Goal: Use online tool/utility: Utilize a website feature to perform a specific function

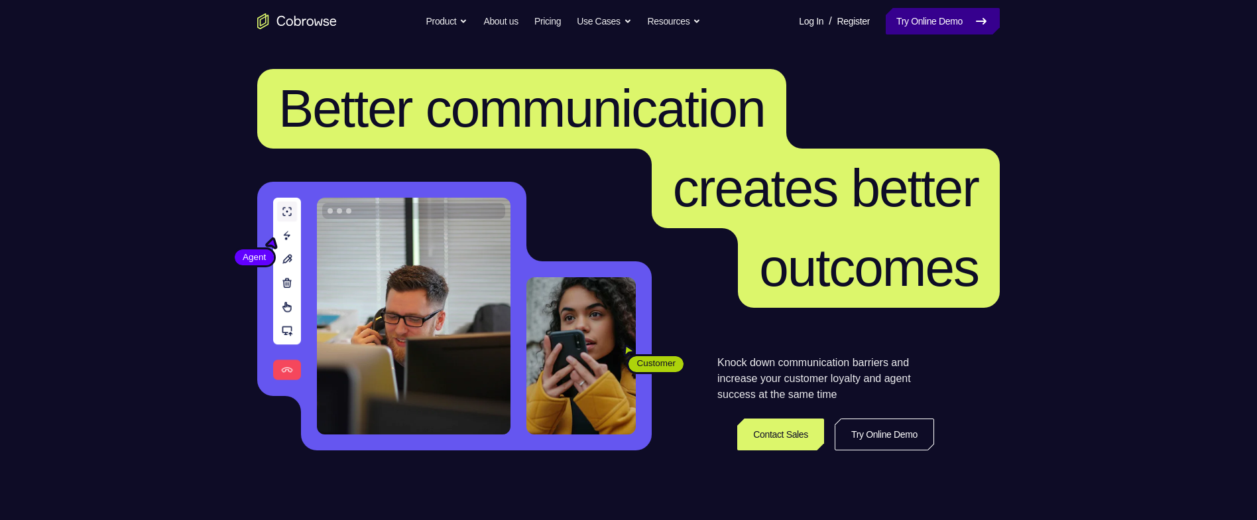
click at [956, 27] on link "Try Online Demo" at bounding box center [942, 21] width 114 height 27
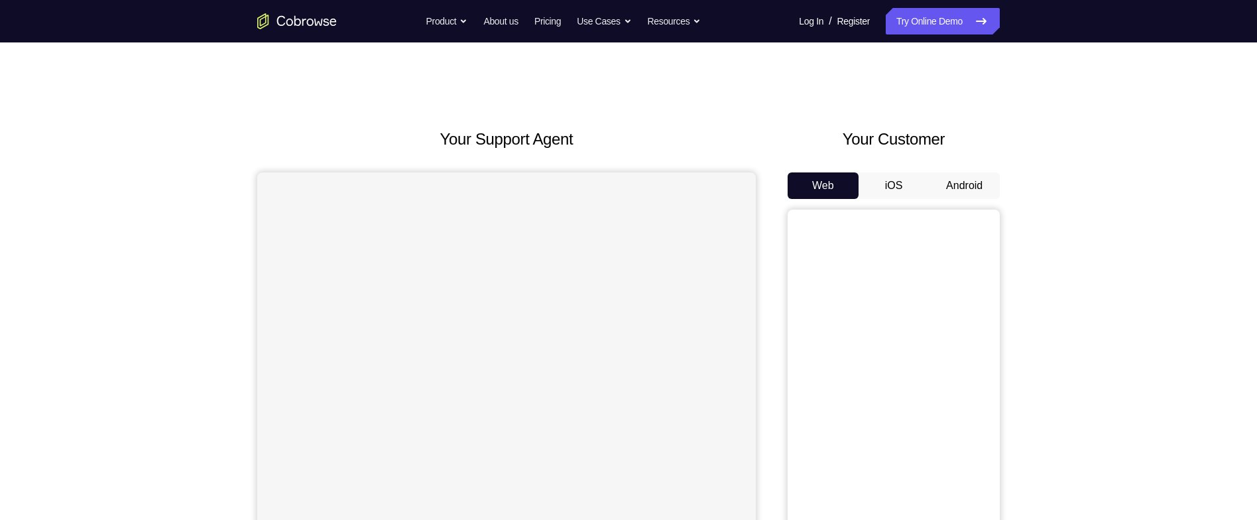
click at [968, 194] on button "Android" at bounding box center [964, 185] width 71 height 27
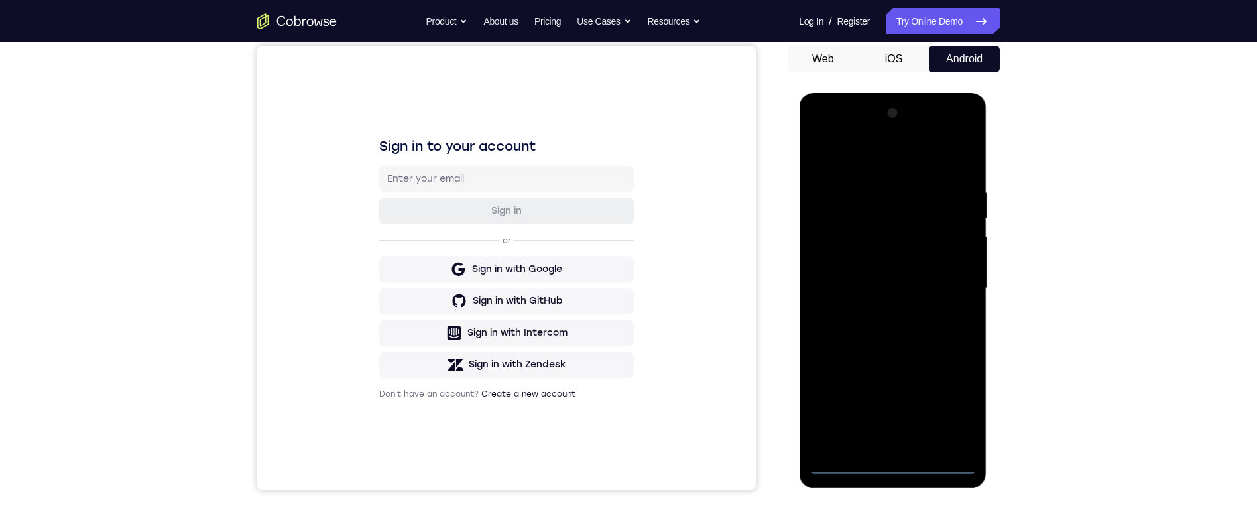
click at [901, 467] on div at bounding box center [892, 288] width 167 height 371
click at [945, 465] on div at bounding box center [892, 288] width 167 height 371
click at [903, 458] on div at bounding box center [892, 288] width 167 height 371
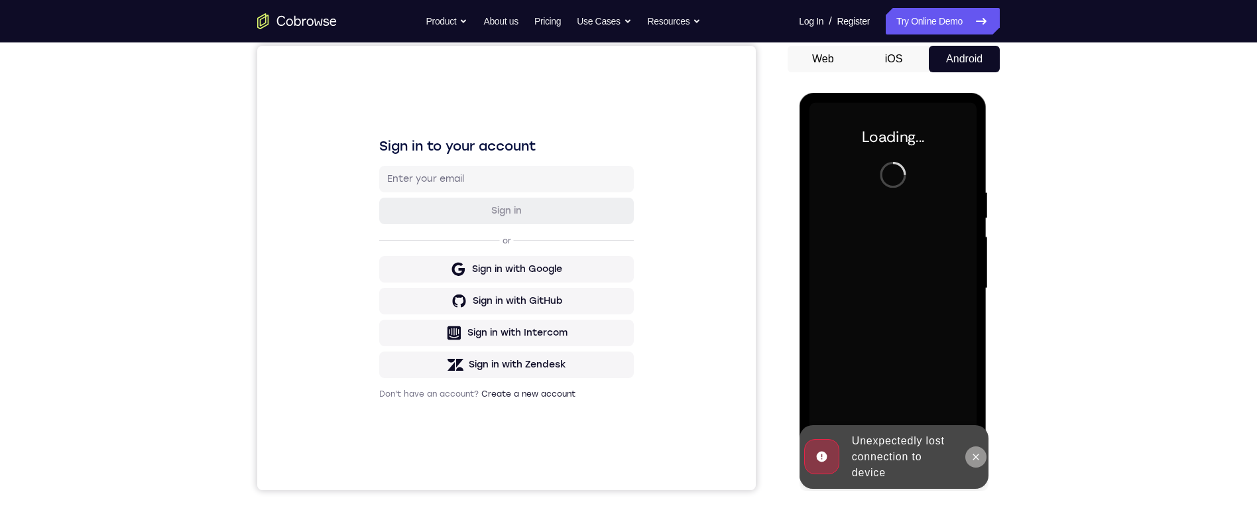
click at [974, 446] on button at bounding box center [974, 456] width 21 height 21
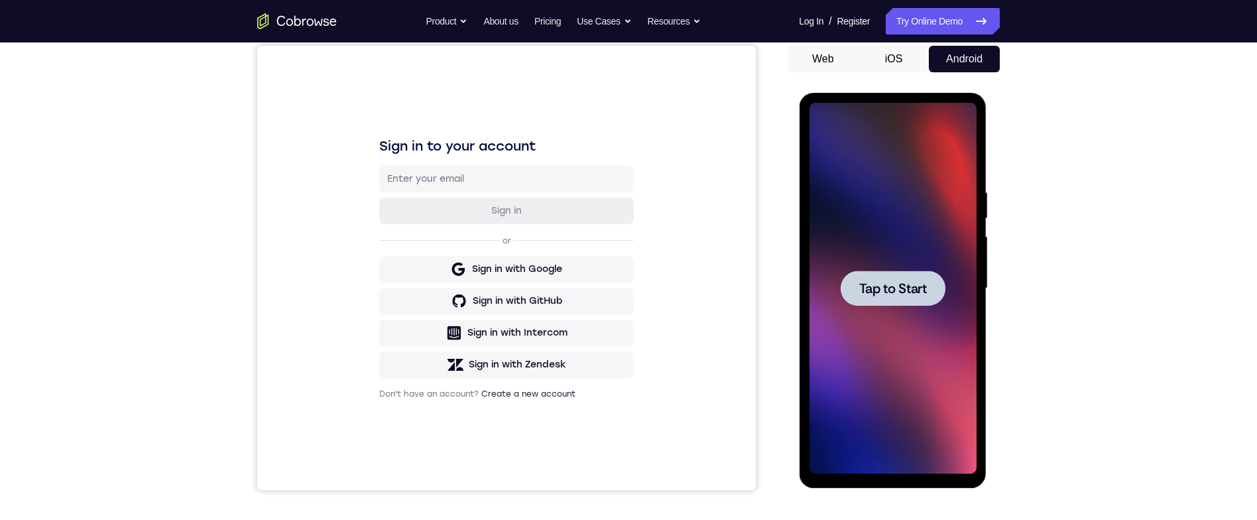
click at [876, 267] on div at bounding box center [892, 288] width 167 height 371
click at [887, 276] on div at bounding box center [892, 287] width 105 height 35
click at [897, 286] on span "Tap to Start" at bounding box center [892, 288] width 68 height 13
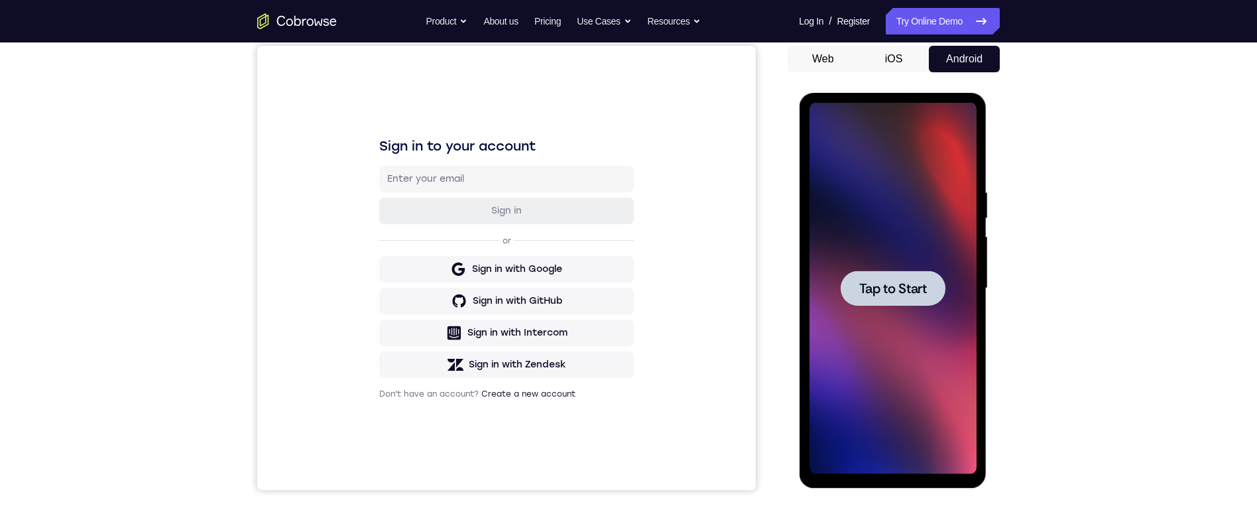
scroll to position [124, 0]
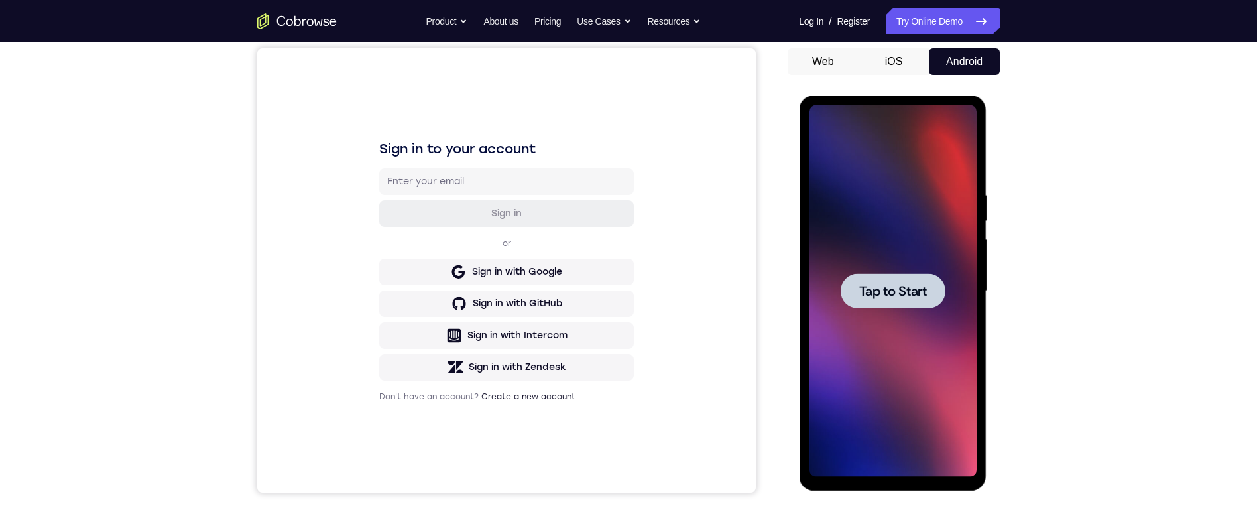
drag, startPoint x: 895, startPoint y: 69, endPoint x: 109, endPoint y: 18, distance: 787.0
click at [895, 69] on button "iOS" at bounding box center [893, 61] width 71 height 27
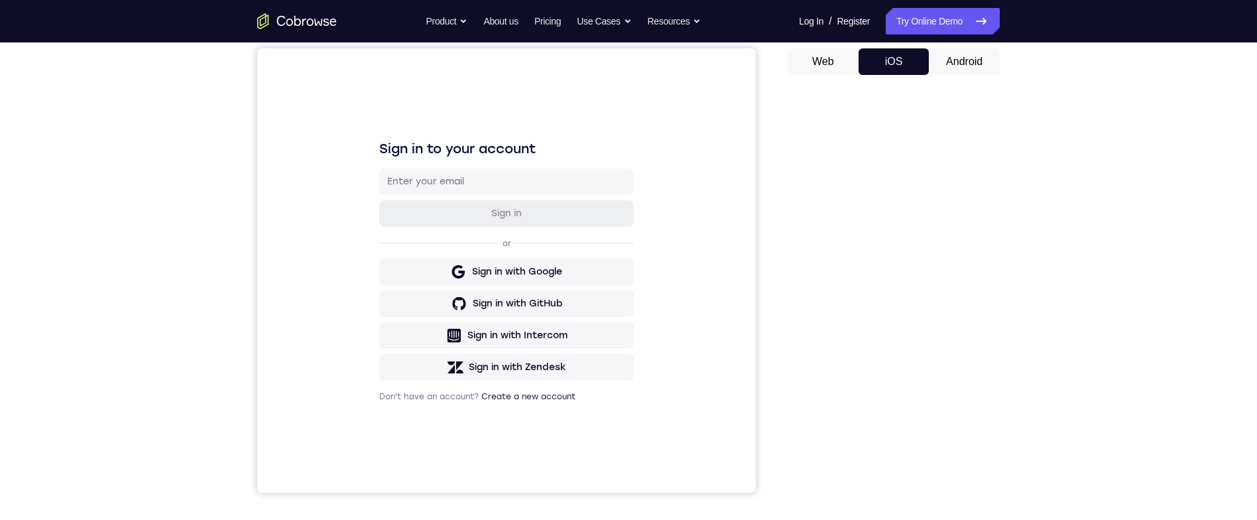
drag, startPoint x: 950, startPoint y: 56, endPoint x: 93, endPoint y: 192, distance: 868.3
click at [950, 56] on button "Android" at bounding box center [964, 61] width 71 height 27
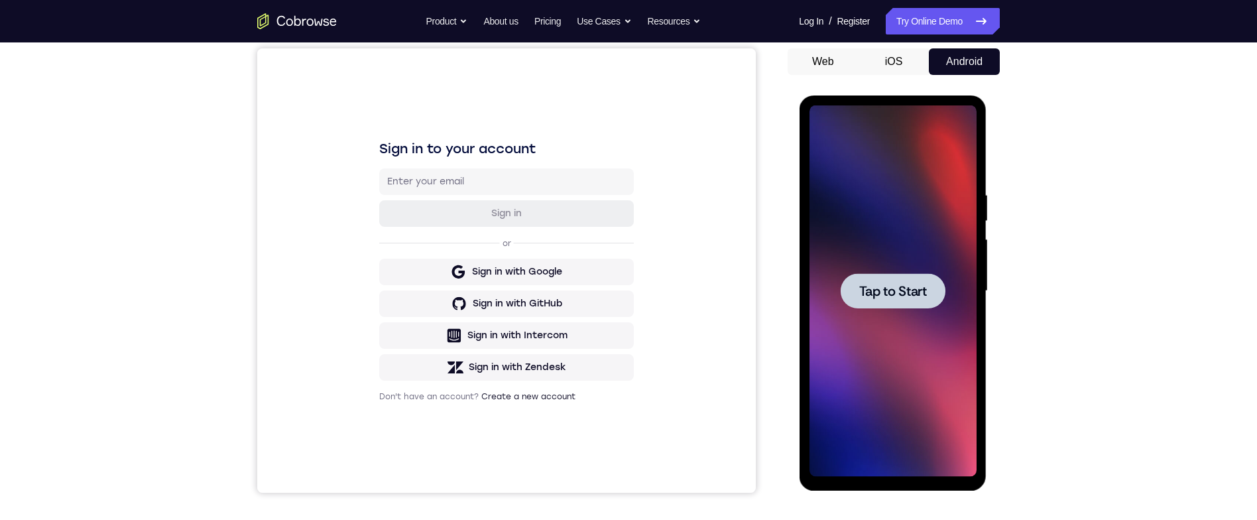
click at [891, 287] on span "Tap to Start" at bounding box center [892, 290] width 68 height 13
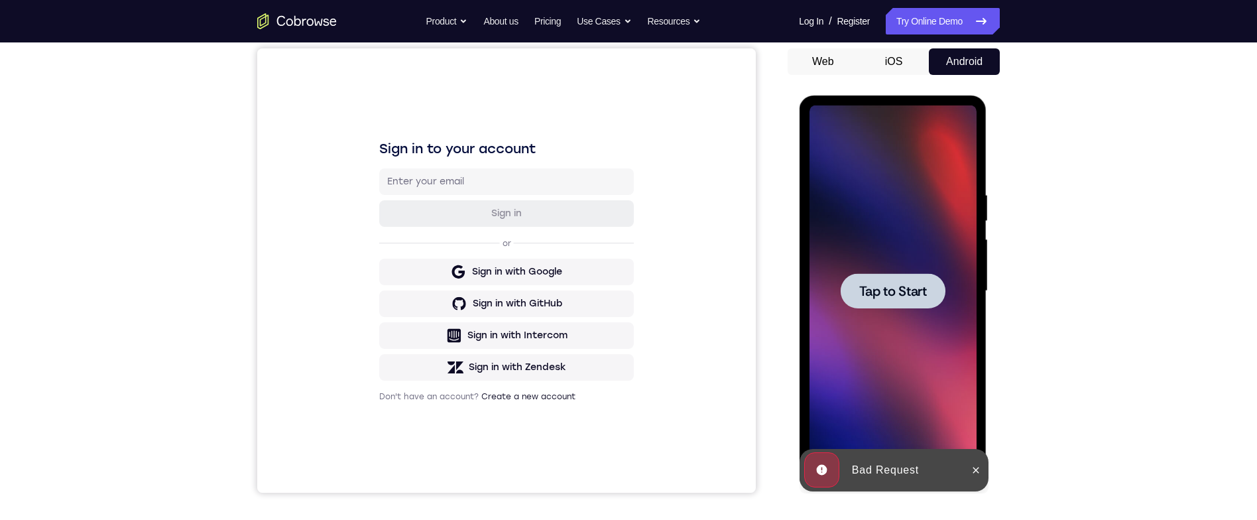
click at [889, 295] on span "Tap to Start" at bounding box center [892, 290] width 68 height 13
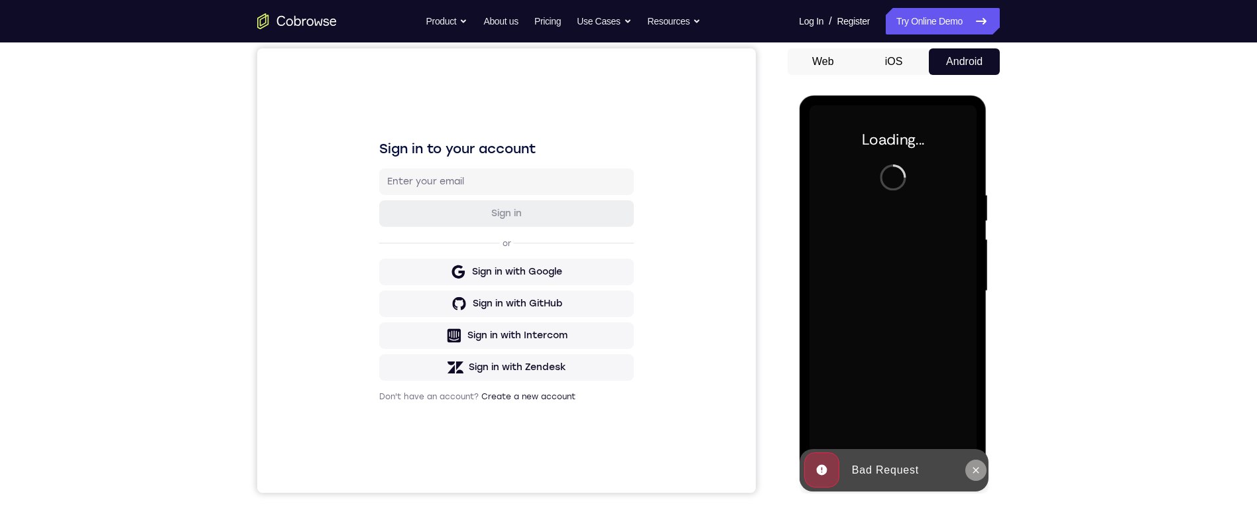
click at [974, 472] on icon at bounding box center [975, 470] width 11 height 11
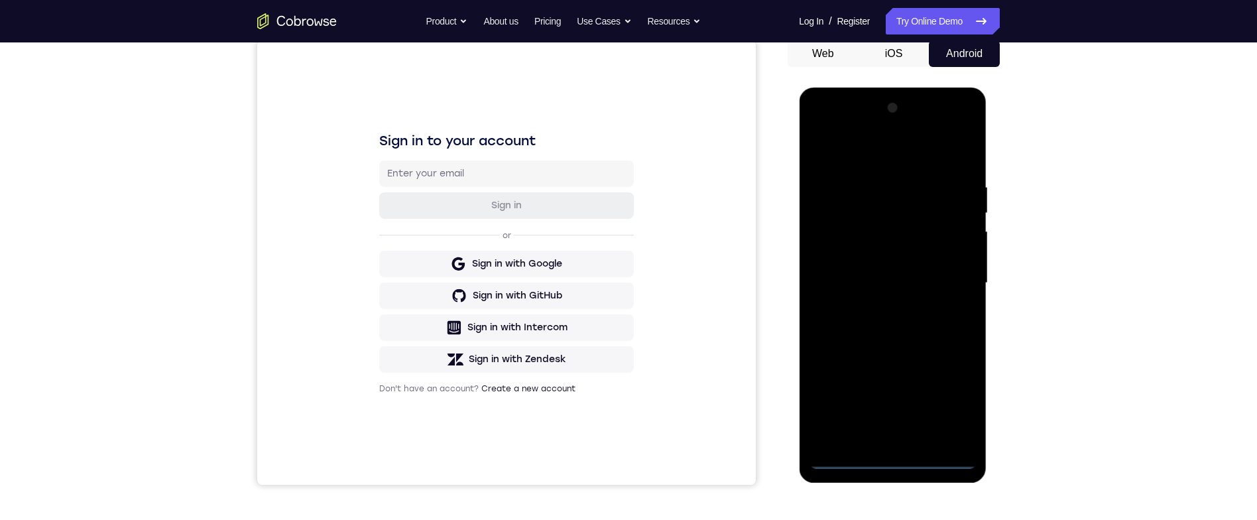
scroll to position [0, 0]
click at [896, 465] on div at bounding box center [892, 282] width 167 height 371
click at [956, 404] on div at bounding box center [892, 282] width 167 height 371
click at [844, 161] on div at bounding box center [892, 282] width 167 height 371
click at [931, 278] on div at bounding box center [892, 282] width 167 height 371
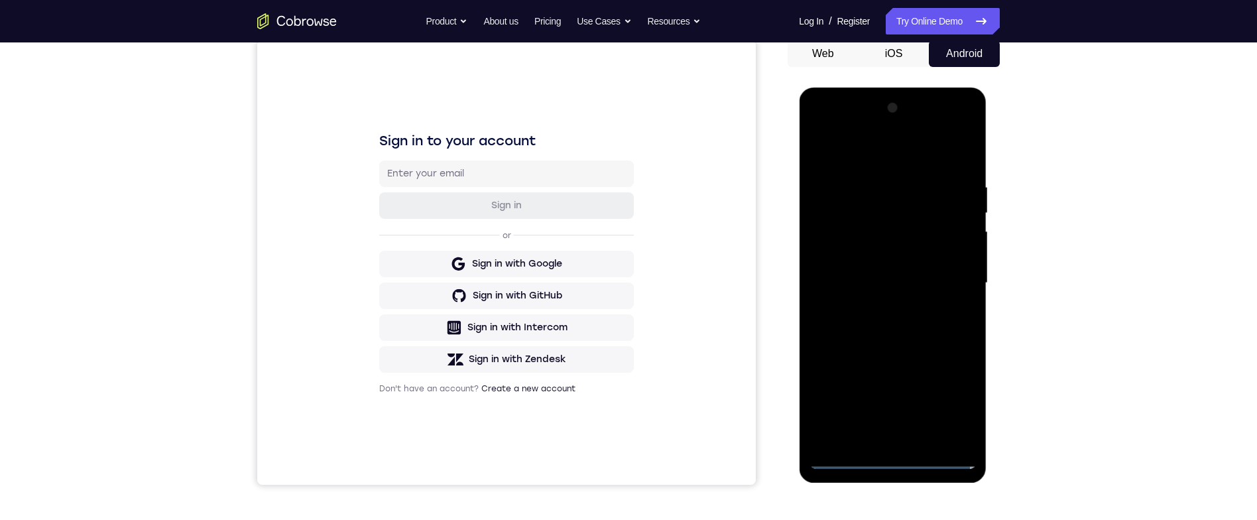
click at [938, 278] on div at bounding box center [892, 282] width 167 height 371
click at [868, 302] on div at bounding box center [892, 282] width 167 height 371
click at [846, 272] on div at bounding box center [892, 282] width 167 height 371
click at [929, 300] on div at bounding box center [892, 282] width 167 height 371
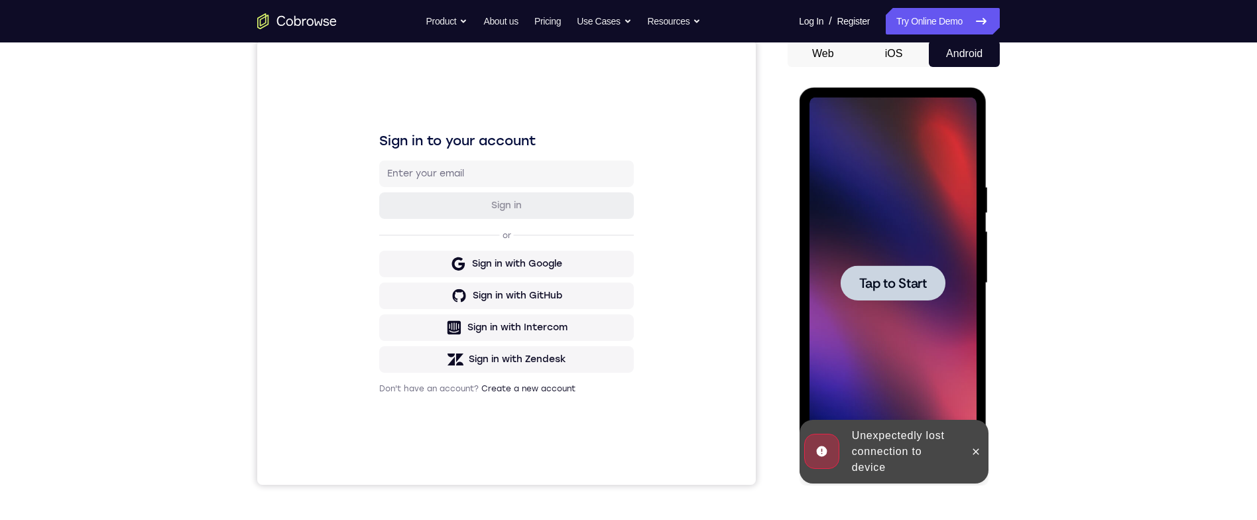
click at [929, 292] on div at bounding box center [892, 282] width 105 height 35
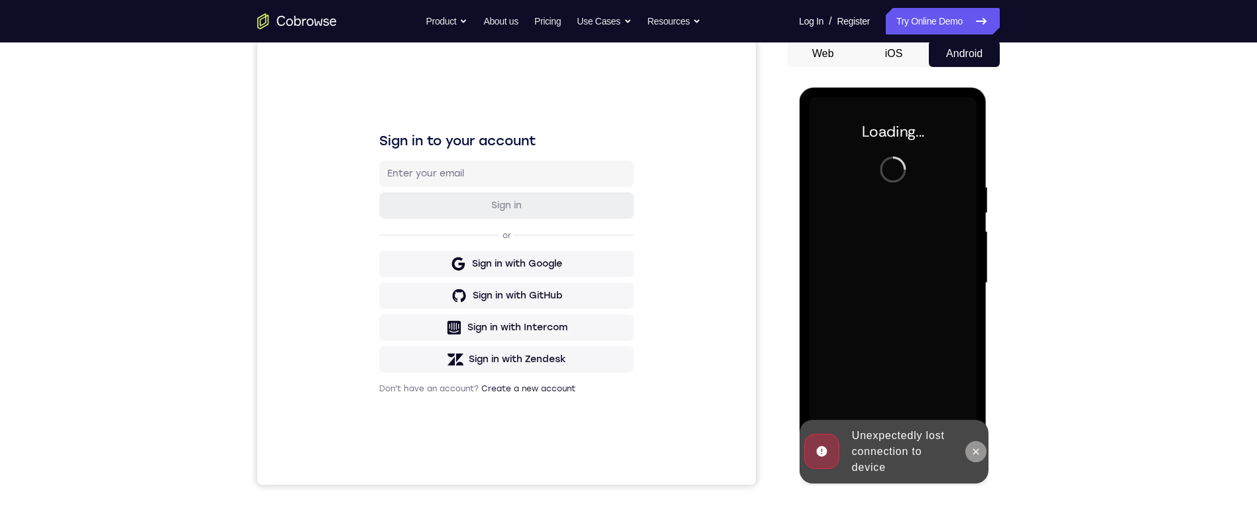
click at [974, 453] on icon at bounding box center [975, 451] width 11 height 11
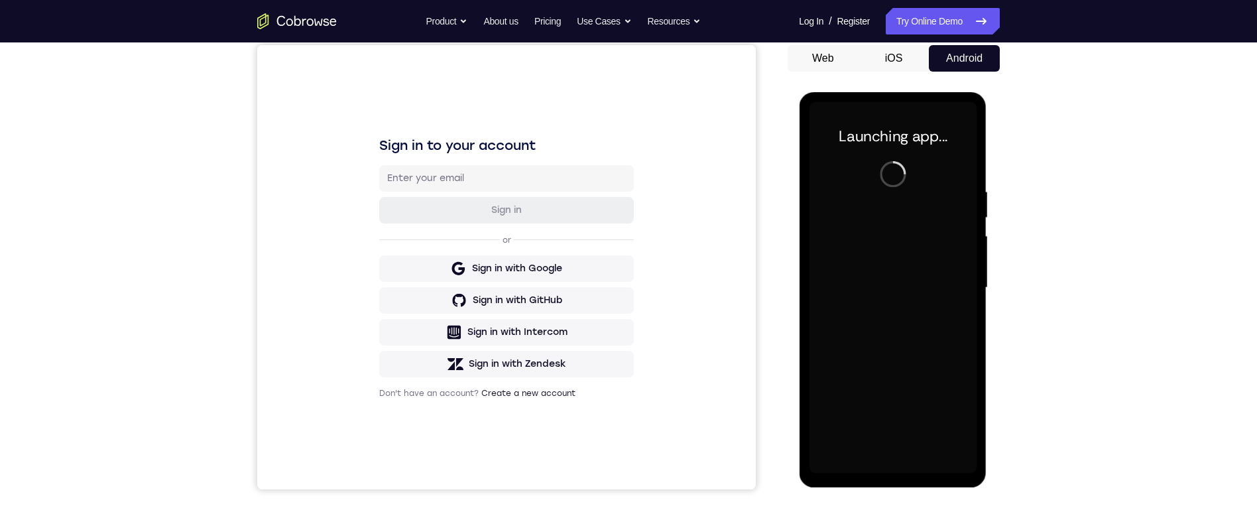
scroll to position [136, 0]
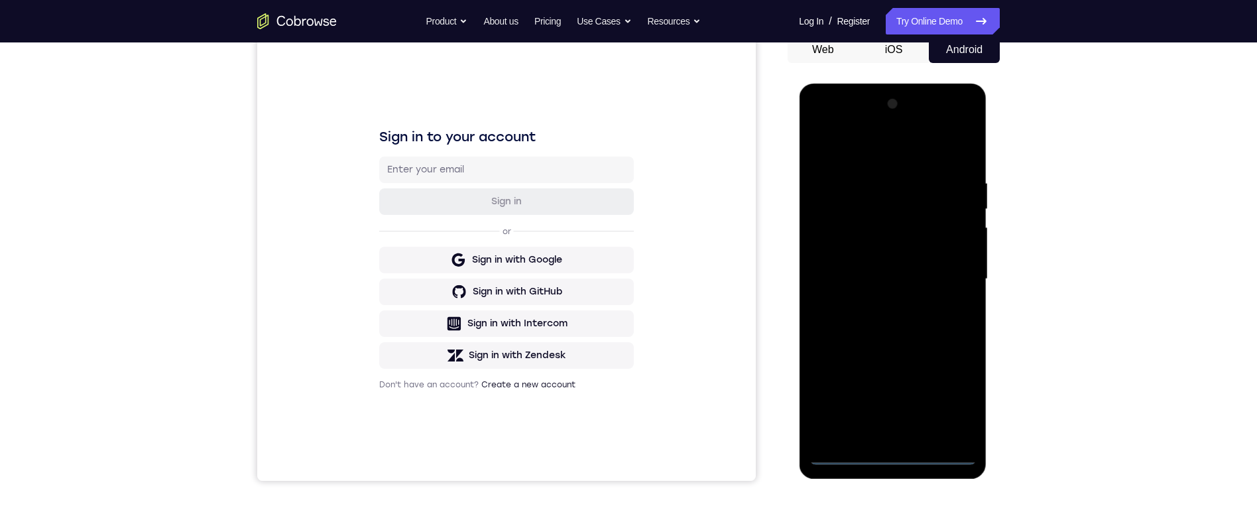
click at [902, 451] on div at bounding box center [892, 278] width 167 height 371
click at [954, 399] on div at bounding box center [892, 278] width 167 height 371
click at [919, 150] on div at bounding box center [892, 278] width 167 height 371
click at [953, 268] on div at bounding box center [892, 278] width 167 height 371
click at [881, 298] on div at bounding box center [892, 278] width 167 height 371
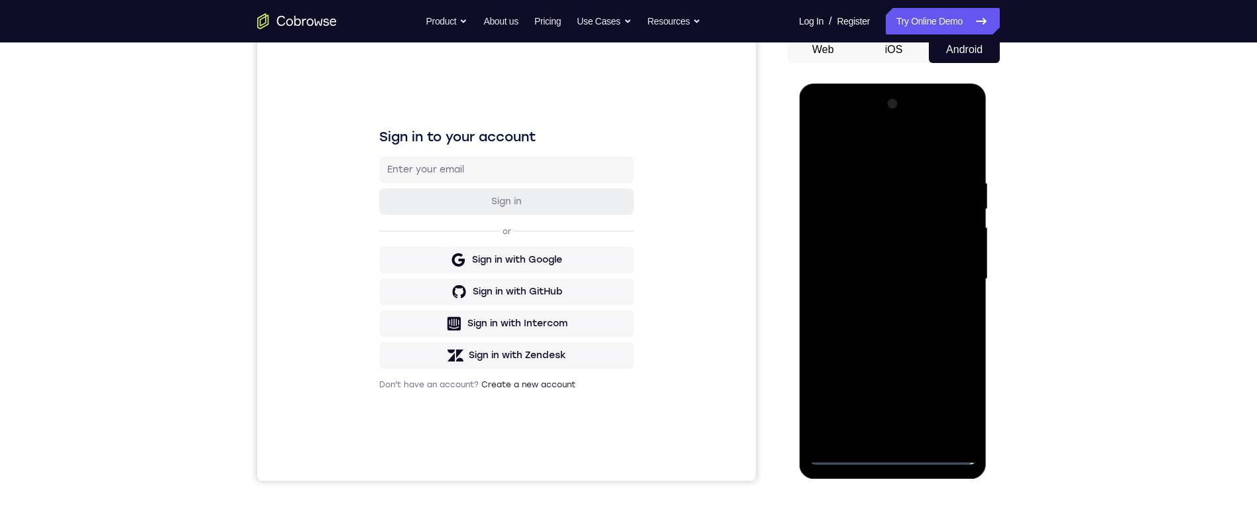
scroll to position [138, 0]
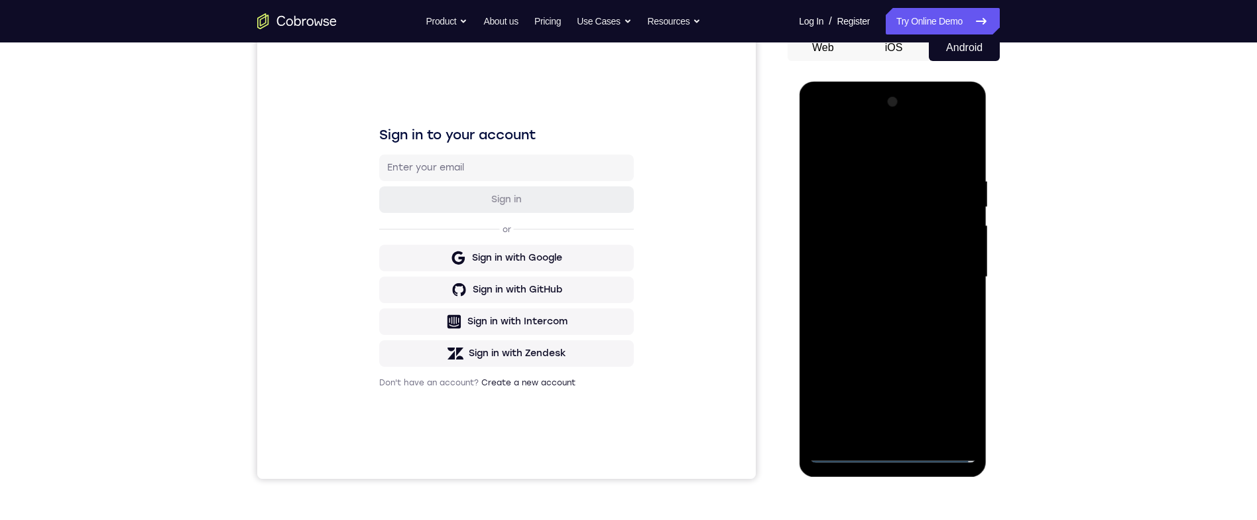
click at [929, 266] on div at bounding box center [892, 276] width 167 height 371
click at [919, 257] on div at bounding box center [892, 276] width 167 height 371
click at [910, 278] on div at bounding box center [892, 276] width 167 height 371
click at [889, 323] on div at bounding box center [892, 276] width 167 height 371
click at [972, 153] on div at bounding box center [892, 276] width 167 height 371
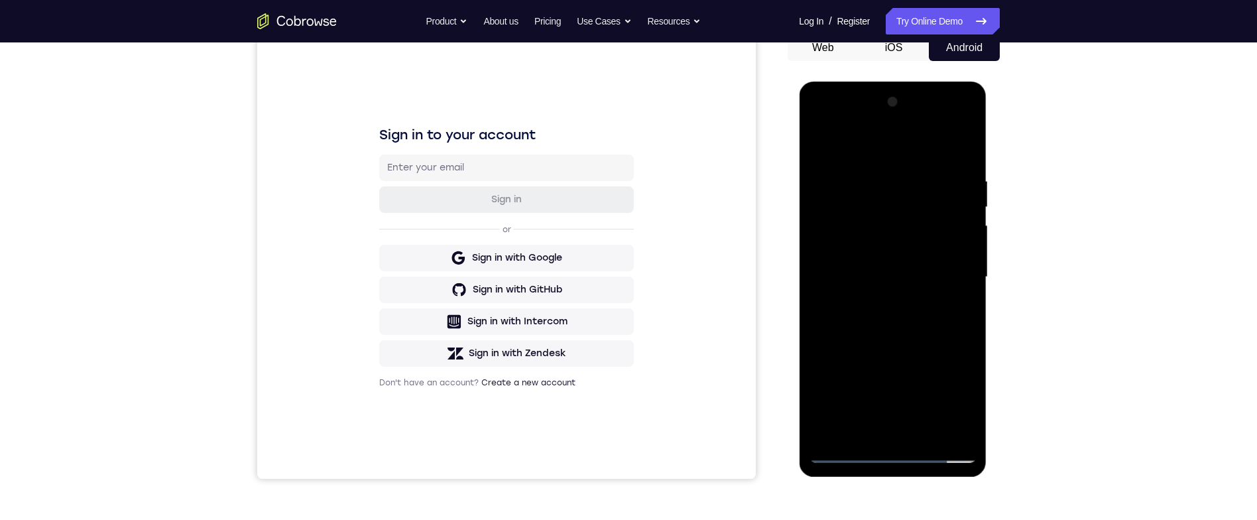
click at [886, 162] on div at bounding box center [892, 276] width 167 height 371
click at [959, 148] on div at bounding box center [892, 276] width 167 height 371
click at [935, 428] on div at bounding box center [892, 276] width 167 height 371
click at [928, 427] on div at bounding box center [892, 276] width 167 height 371
click at [935, 342] on div at bounding box center [892, 276] width 167 height 371
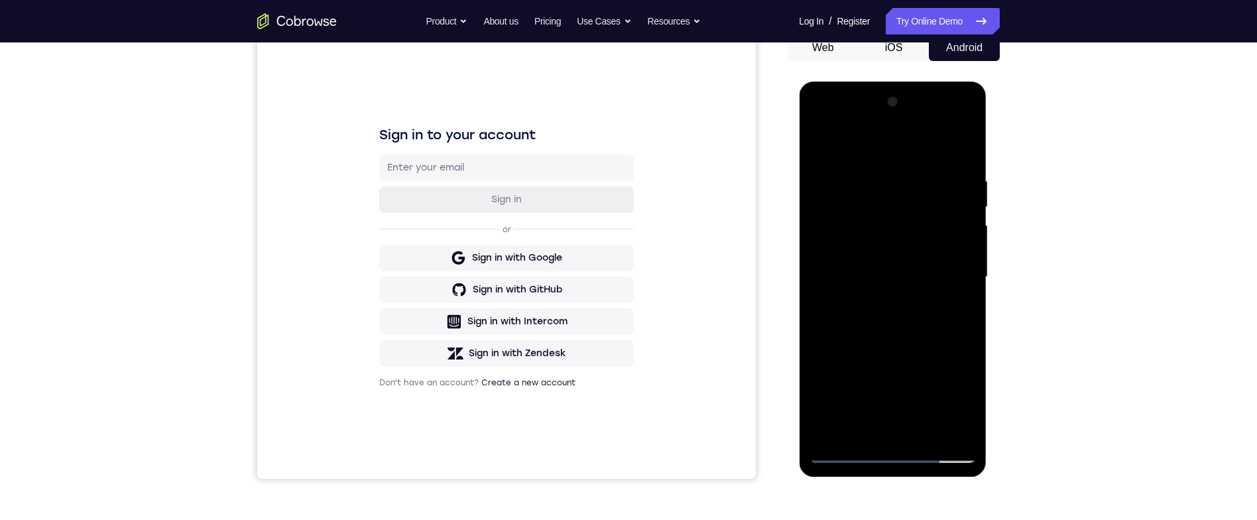
click at [942, 254] on div at bounding box center [892, 276] width 167 height 371
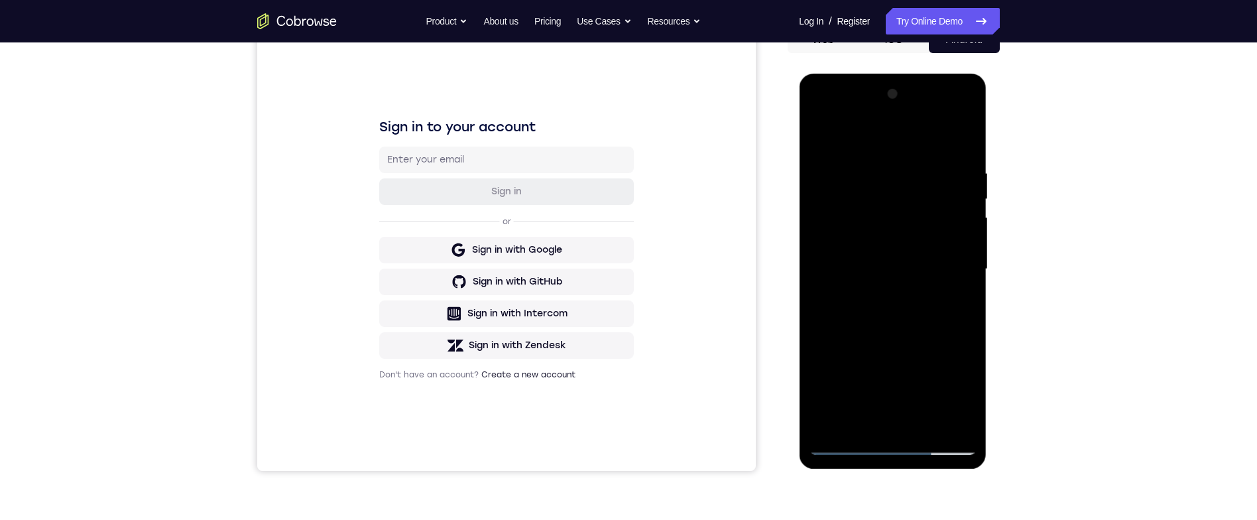
click at [964, 394] on div at bounding box center [892, 269] width 167 height 371
click at [955, 300] on div at bounding box center [892, 269] width 167 height 371
click at [960, 300] on div at bounding box center [892, 269] width 167 height 371
click at [958, 301] on div at bounding box center [892, 269] width 167 height 371
click at [822, 141] on div at bounding box center [892, 269] width 167 height 371
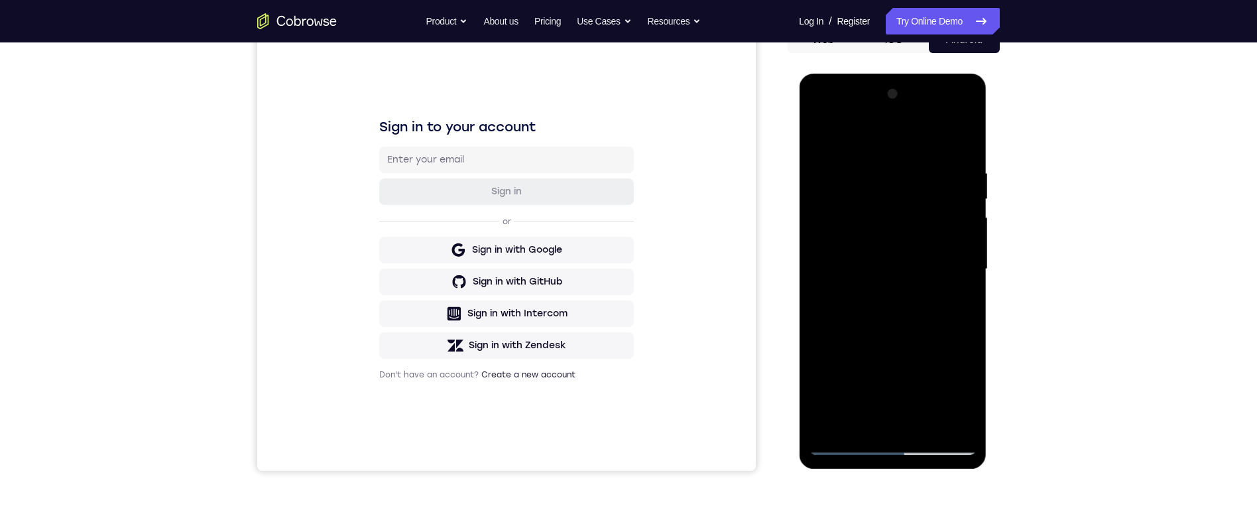
click at [830, 136] on div at bounding box center [892, 269] width 167 height 371
click at [917, 167] on div at bounding box center [892, 269] width 167 height 371
click at [972, 316] on div at bounding box center [892, 269] width 167 height 371
click at [948, 284] on div at bounding box center [892, 269] width 167 height 371
click at [961, 304] on div at bounding box center [892, 269] width 167 height 371
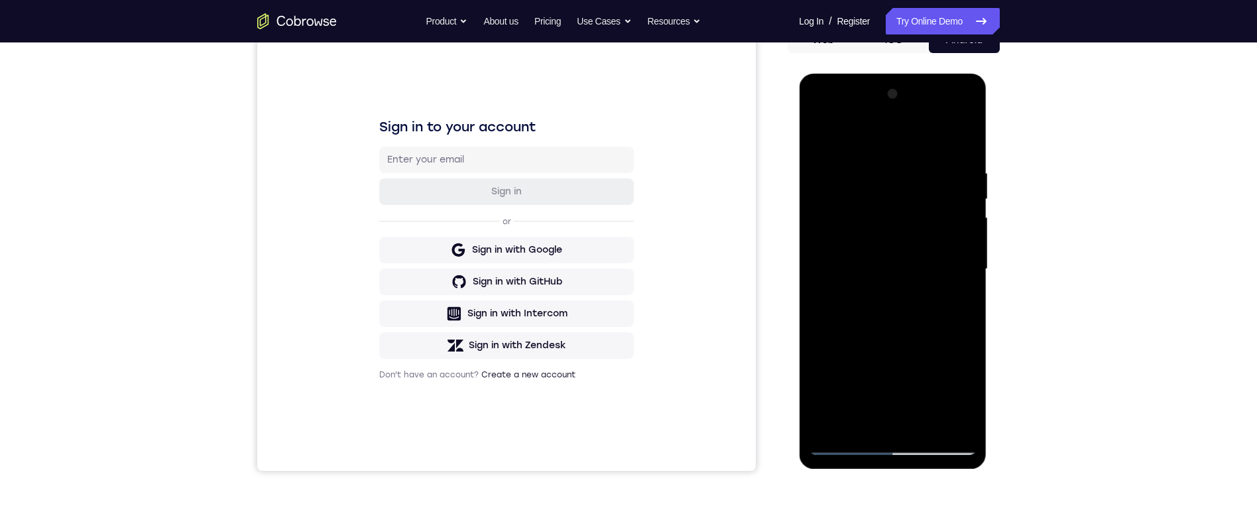
click at [965, 299] on div at bounding box center [892, 269] width 167 height 371
click at [959, 139] on div at bounding box center [892, 269] width 167 height 371
click at [928, 425] on div at bounding box center [892, 269] width 167 height 371
click at [959, 192] on div at bounding box center [892, 269] width 167 height 371
click at [964, 198] on div at bounding box center [892, 269] width 167 height 371
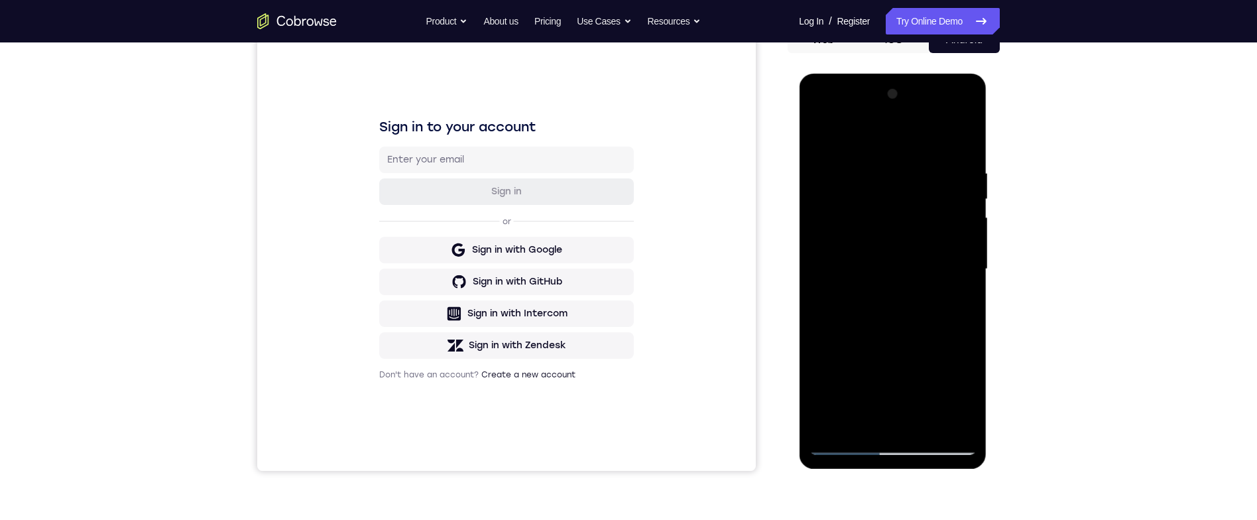
click at [813, 203] on div at bounding box center [892, 269] width 167 height 371
click at [813, 197] on div at bounding box center [892, 269] width 167 height 371
click at [828, 174] on div at bounding box center [892, 269] width 167 height 371
click at [905, 414] on div at bounding box center [892, 269] width 167 height 371
click at [818, 181] on div at bounding box center [892, 269] width 167 height 371
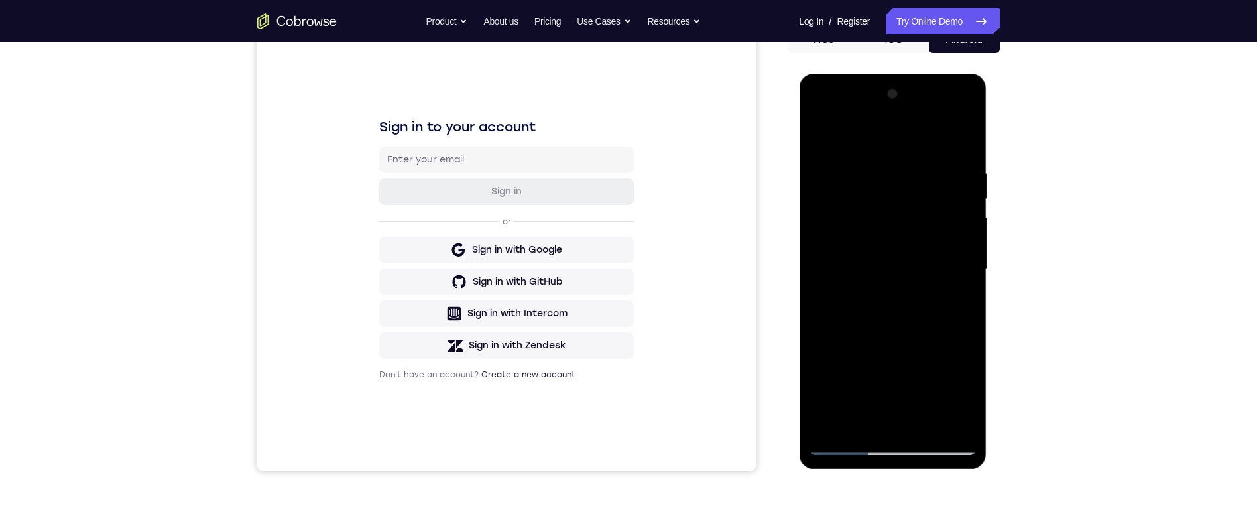
scroll to position [167, 0]
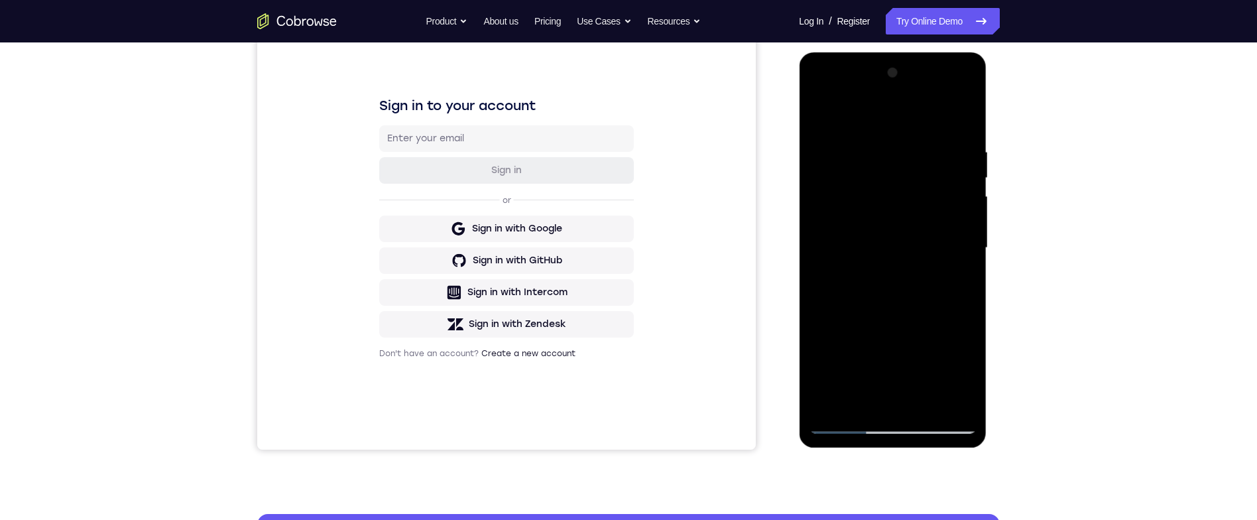
click at [864, 394] on div at bounding box center [892, 247] width 167 height 371
click at [929, 321] on div at bounding box center [892, 247] width 167 height 371
click at [962, 121] on div at bounding box center [892, 247] width 167 height 371
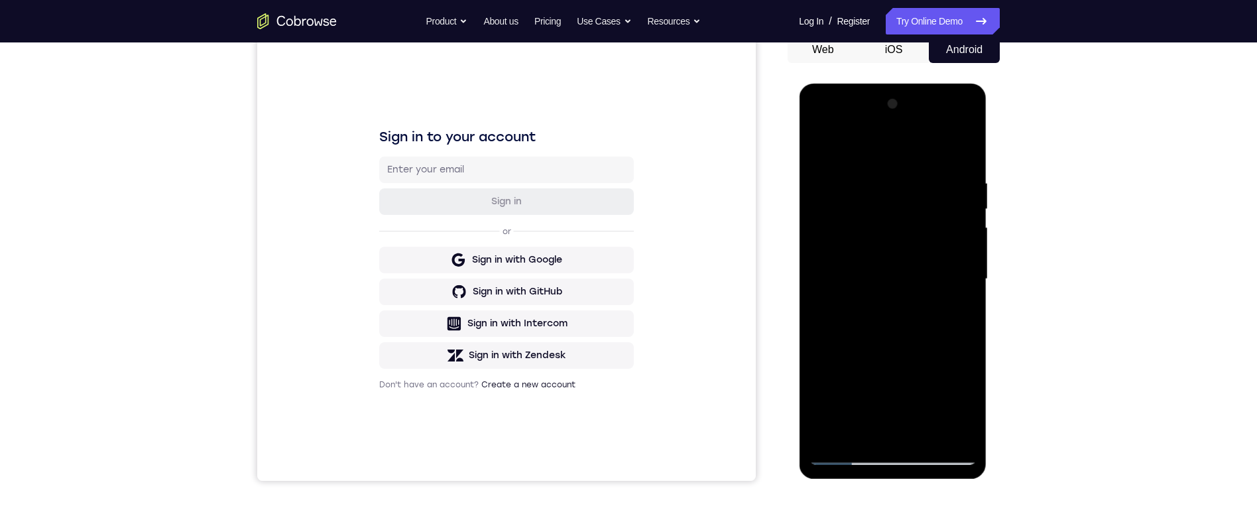
scroll to position [134, 0]
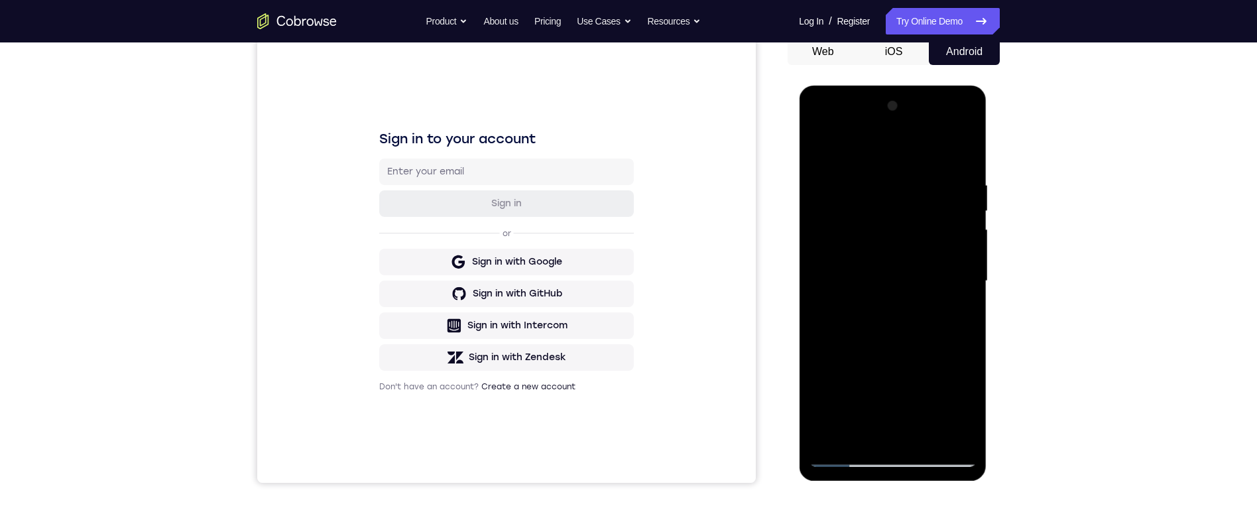
click at [821, 150] on div at bounding box center [892, 280] width 167 height 371
click at [833, 439] on div at bounding box center [892, 280] width 167 height 371
click at [889, 177] on div at bounding box center [892, 280] width 167 height 371
click at [952, 356] on div at bounding box center [892, 280] width 167 height 371
click at [955, 353] on div at bounding box center [892, 280] width 167 height 371
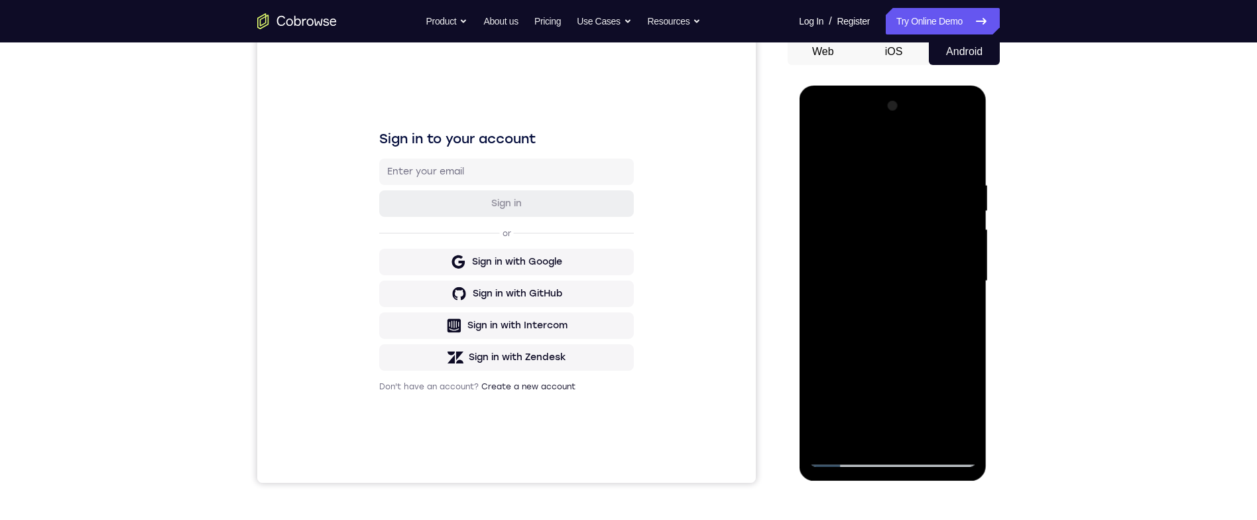
click at [832, 160] on div at bounding box center [892, 280] width 167 height 371
click at [827, 156] on div at bounding box center [892, 280] width 167 height 371
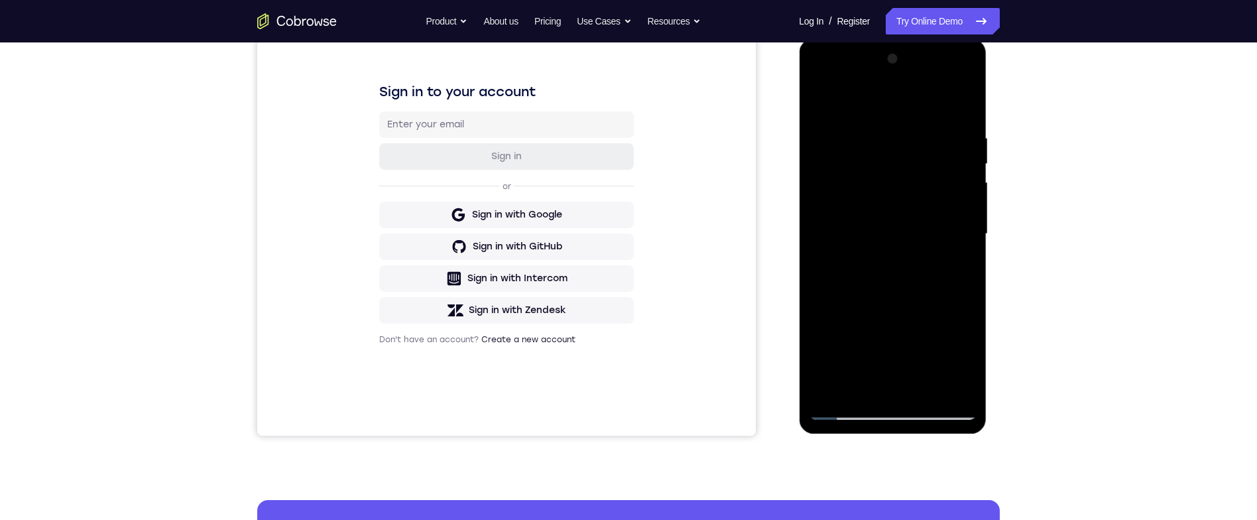
click at [825, 337] on div at bounding box center [892, 233] width 167 height 371
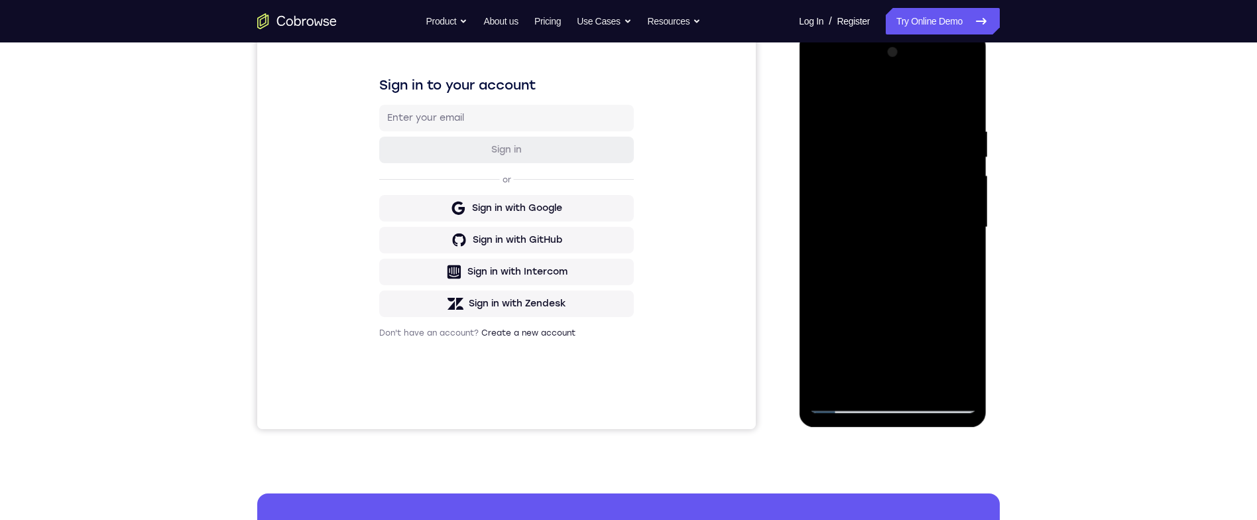
click at [974, 235] on div at bounding box center [892, 227] width 167 height 371
click at [969, 233] on div at bounding box center [892, 227] width 167 height 371
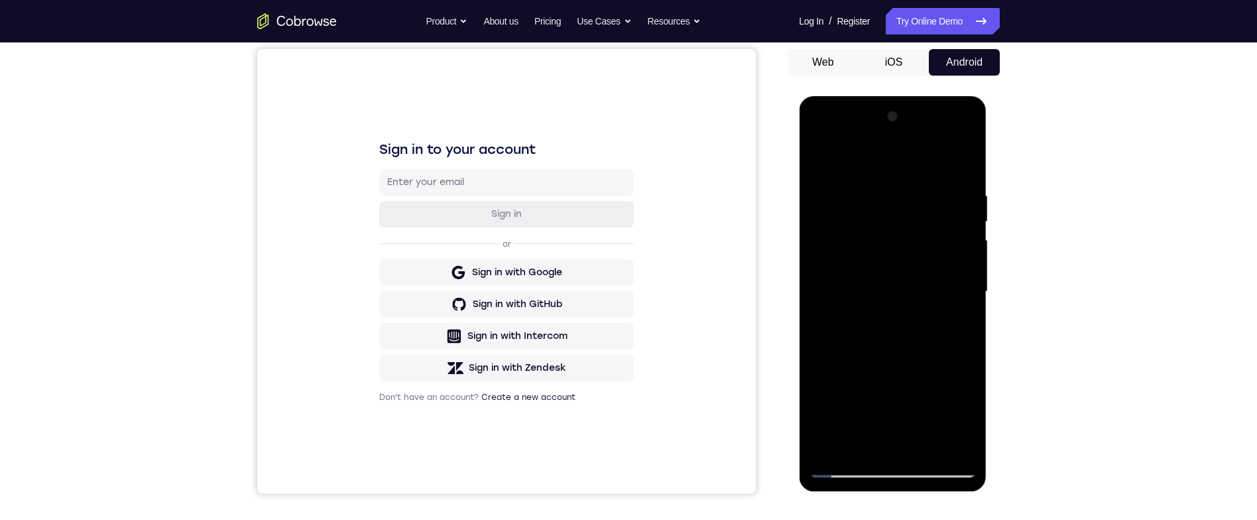
click at [815, 161] on div at bounding box center [892, 291] width 167 height 371
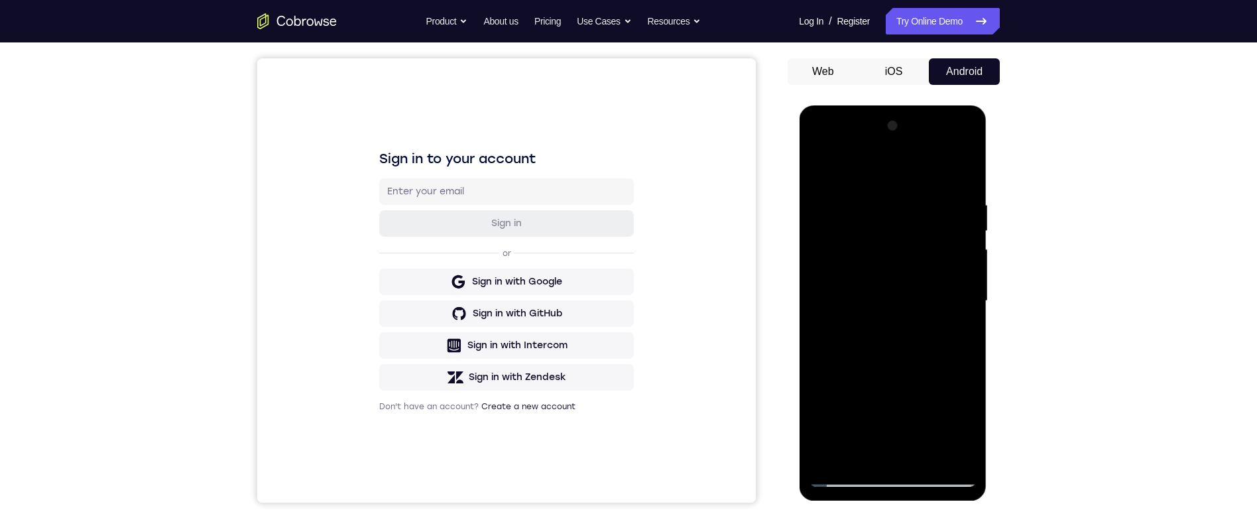
click at [895, 353] on div at bounding box center [892, 300] width 167 height 371
click at [970, 234] on div at bounding box center [892, 300] width 167 height 371
click at [962, 234] on div at bounding box center [892, 300] width 167 height 371
click at [965, 237] on div at bounding box center [892, 300] width 167 height 371
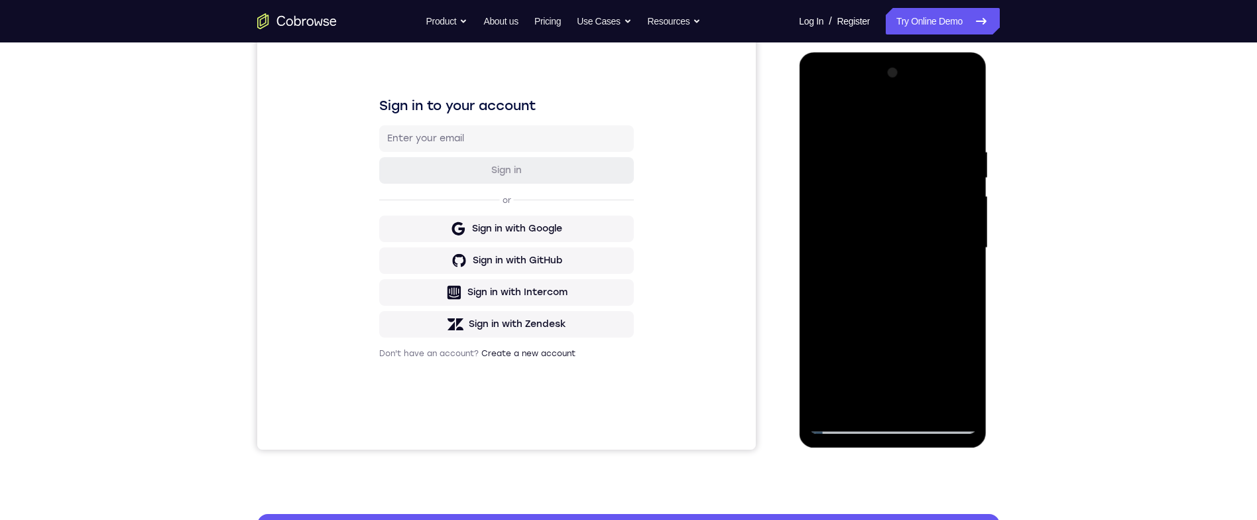
scroll to position [142, 0]
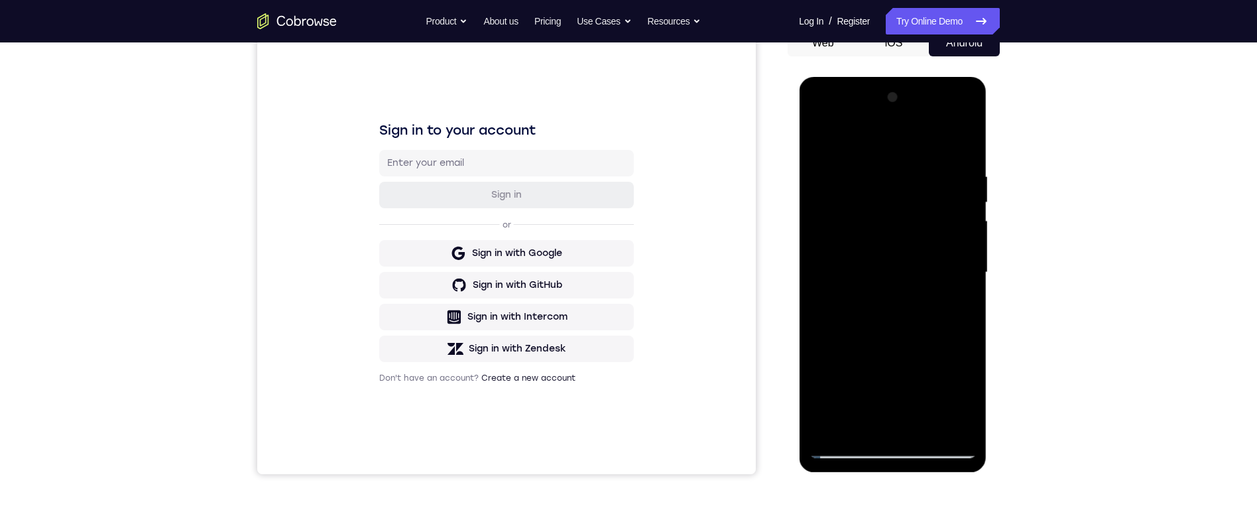
click at [968, 205] on div at bounding box center [892, 272] width 167 height 371
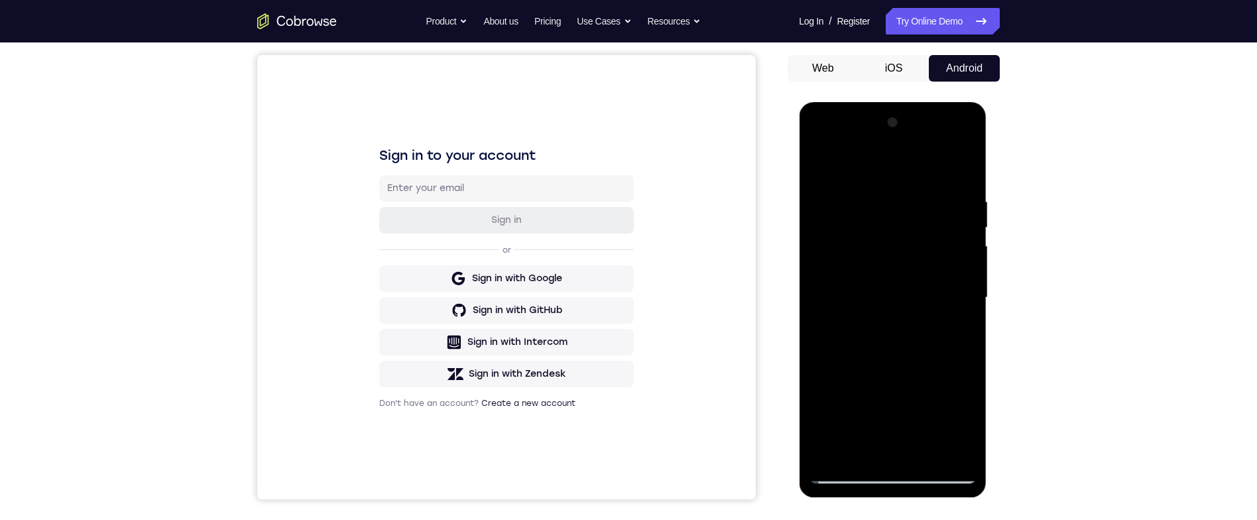
click at [968, 231] on div at bounding box center [892, 297] width 167 height 371
click at [971, 230] on div at bounding box center [892, 297] width 167 height 371
click at [974, 229] on div at bounding box center [892, 297] width 167 height 371
click at [970, 229] on div at bounding box center [892, 297] width 167 height 371
click at [972, 305] on div at bounding box center [892, 297] width 167 height 371
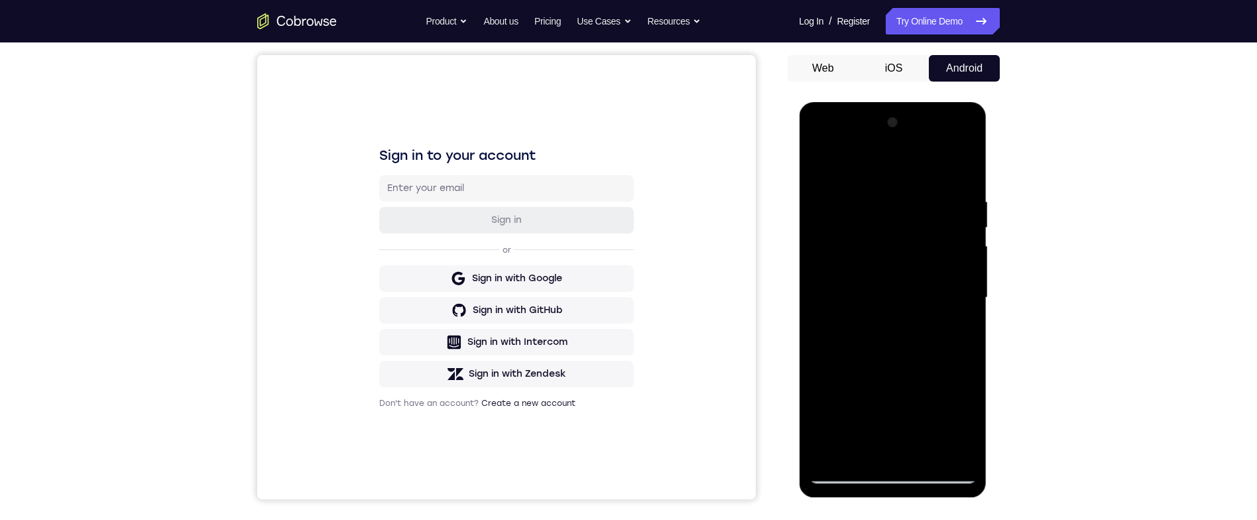
click at [964, 304] on div at bounding box center [892, 297] width 167 height 371
click at [971, 304] on div at bounding box center [892, 297] width 167 height 371
click at [967, 300] on div at bounding box center [892, 297] width 167 height 371
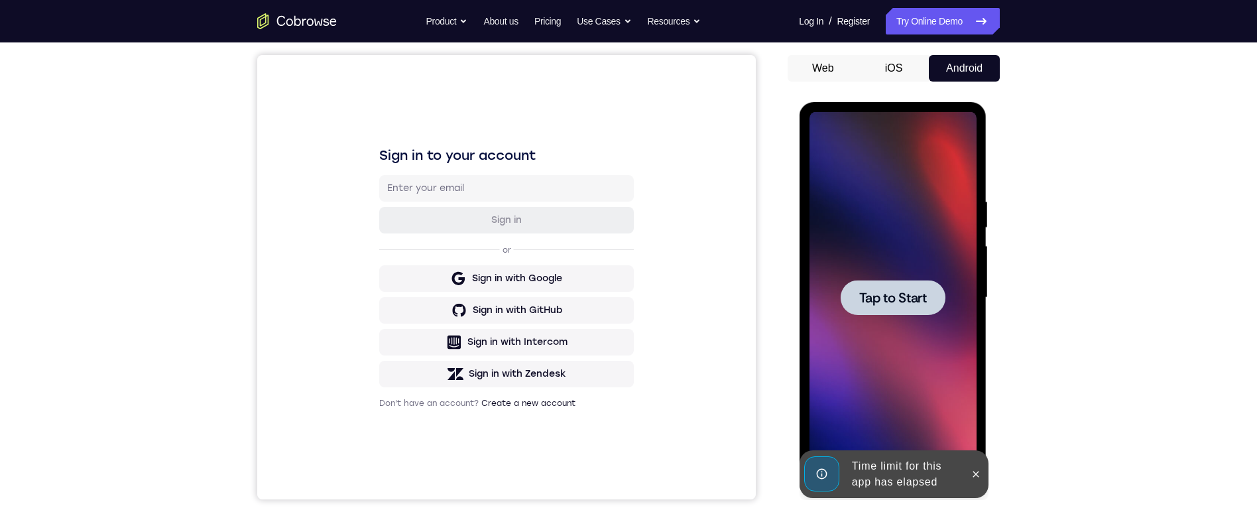
scroll to position [192, 0]
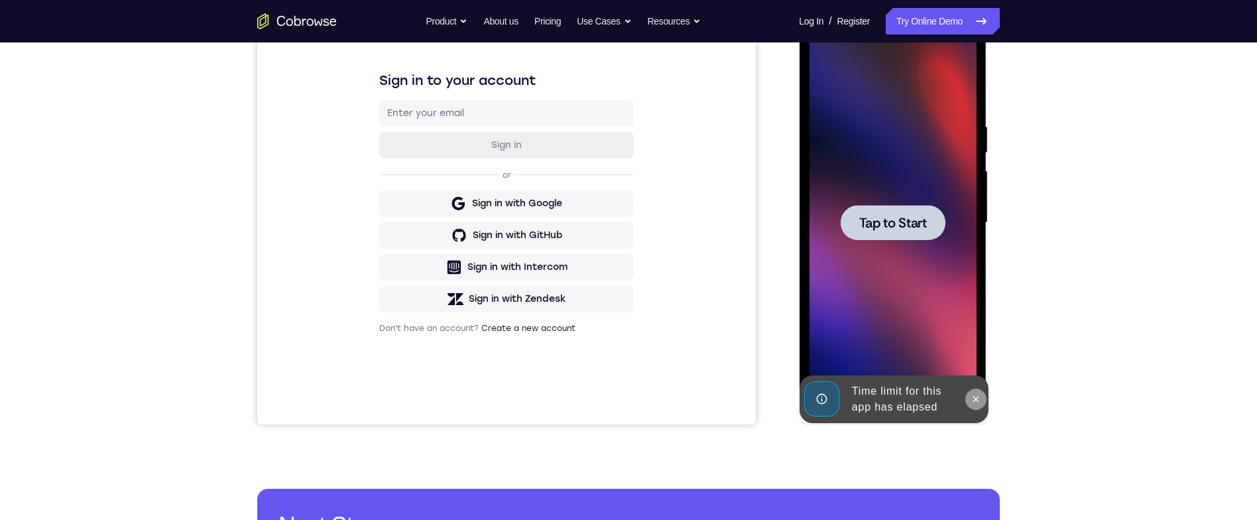
click at [972, 398] on icon at bounding box center [975, 399] width 11 height 11
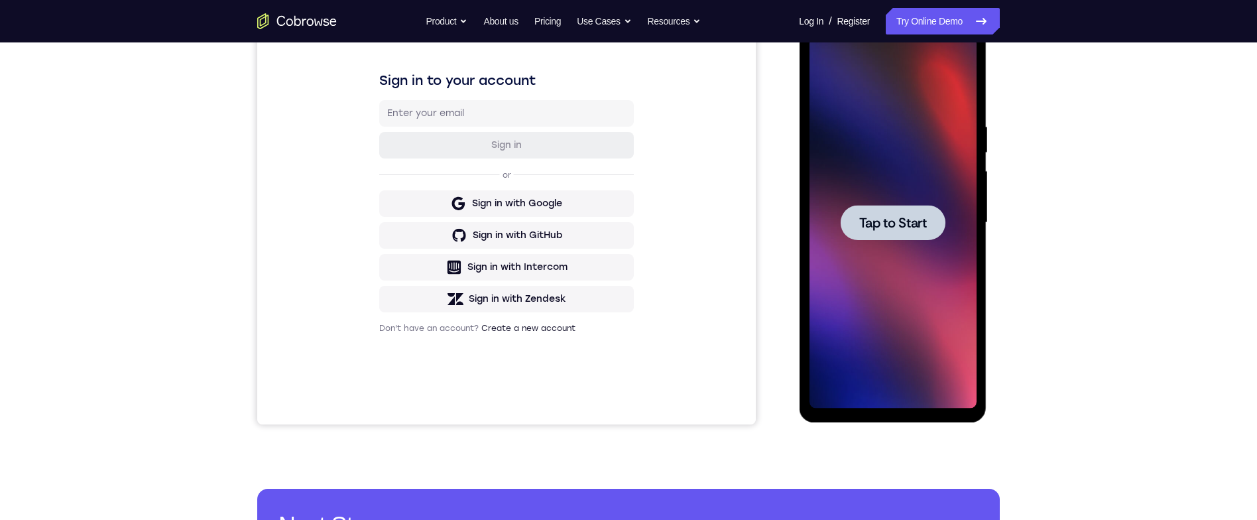
scroll to position [209, 0]
